Goal: Find contact information: Obtain details needed to contact an individual or organization

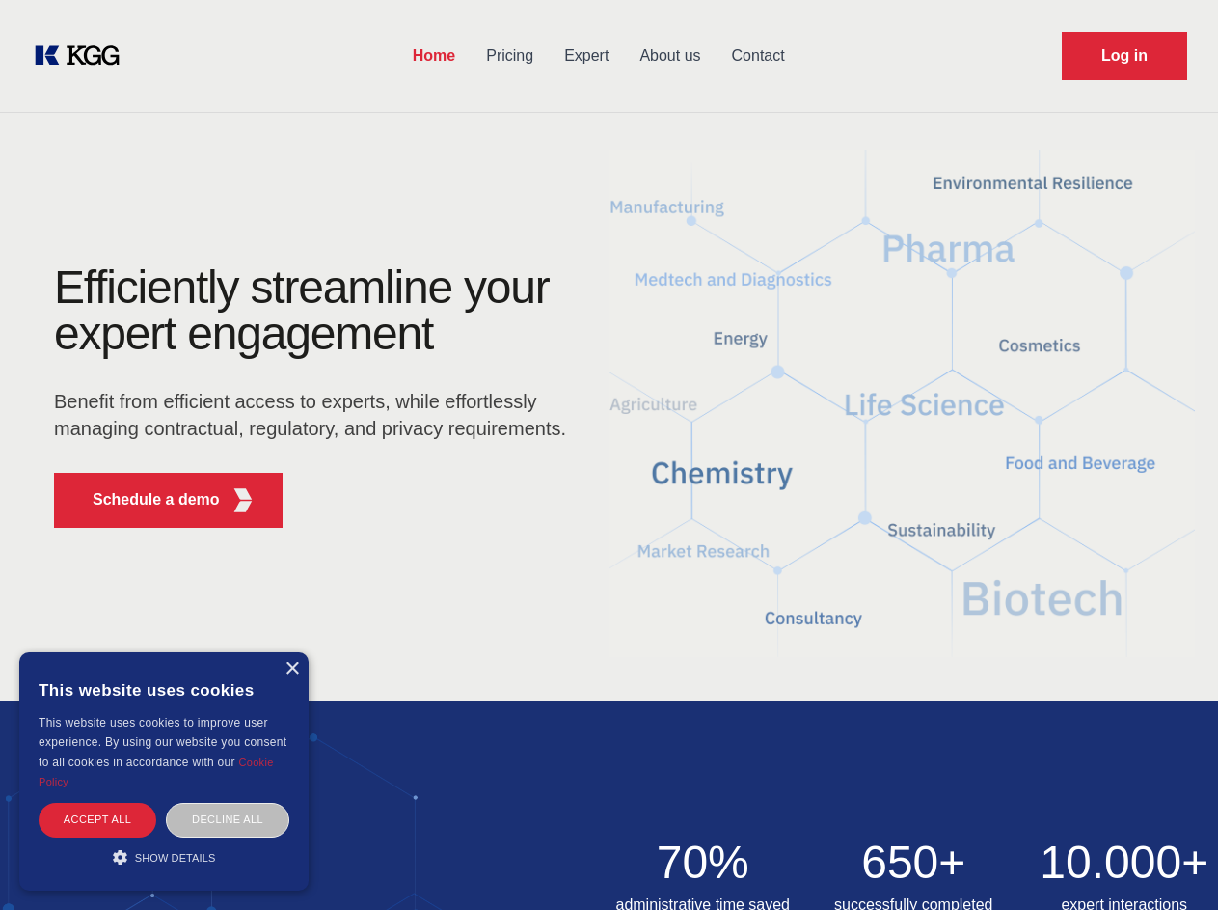
click at [609, 454] on div "Efficiently streamline your expert engagement Benefit from efficient access to …" at bounding box center [316, 403] width 586 height 279
click at [145, 500] on p "Schedule a demo" at bounding box center [156, 499] width 127 height 23
click at [291, 668] on div "×" at bounding box center [292, 669] width 14 height 14
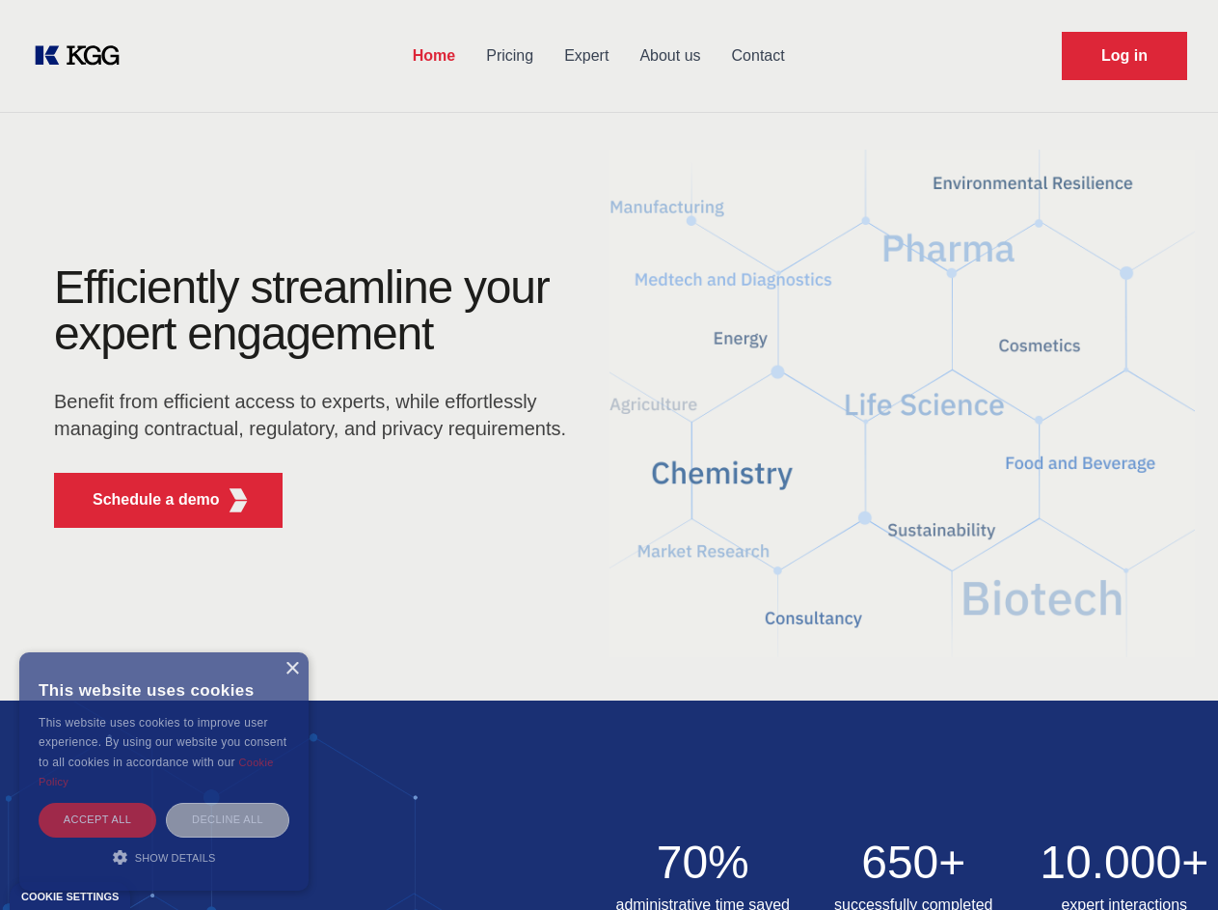
click at [97, 819] on div "Accept all" at bounding box center [98, 819] width 118 height 34
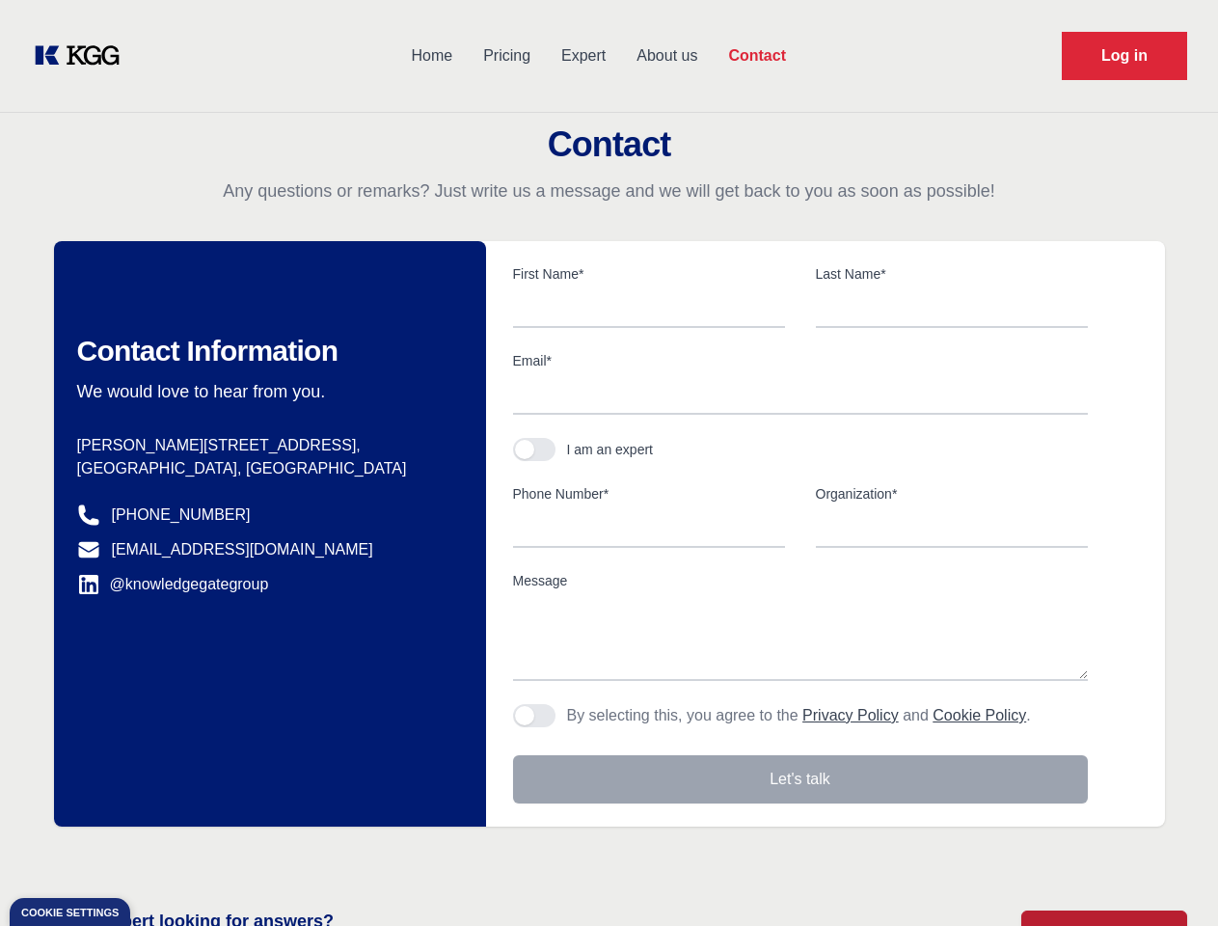
click at [228, 819] on div "Contact Information We would love to hear from you. Postal address [PERSON_NAME…" at bounding box center [270, 533] width 432 height 585
click at [164, 856] on main "Contact Any questions or remarks? Just write us a message and we will get back …" at bounding box center [609, 502] width 1218 height 1004
